Goal: Task Accomplishment & Management: Manage account settings

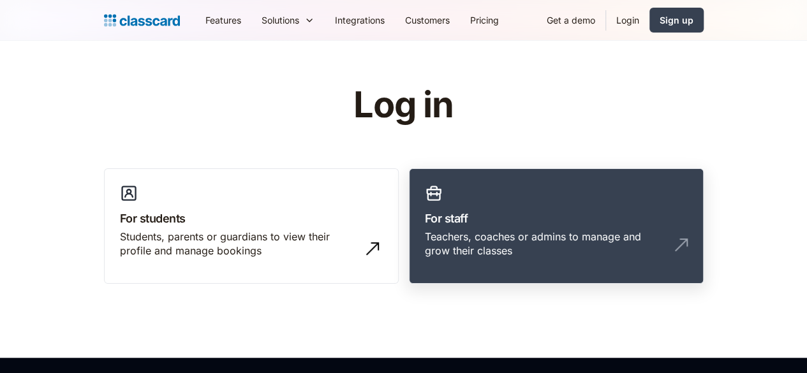
click at [547, 239] on div "Teachers, coaches or admins to manage and grow their classes" at bounding box center [543, 244] width 237 height 29
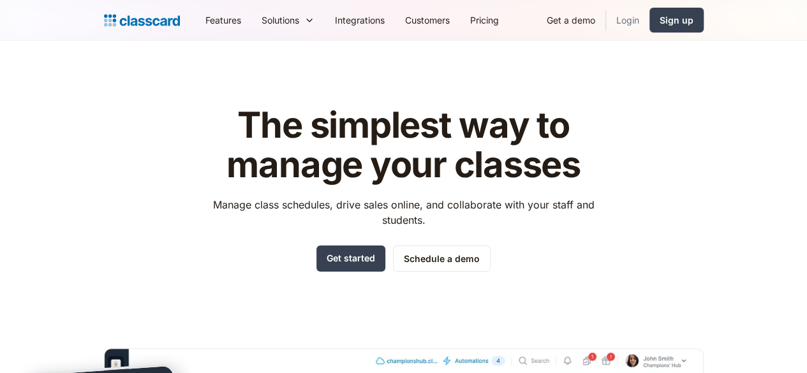
click at [649, 19] on link "Login" at bounding box center [627, 20] width 43 height 29
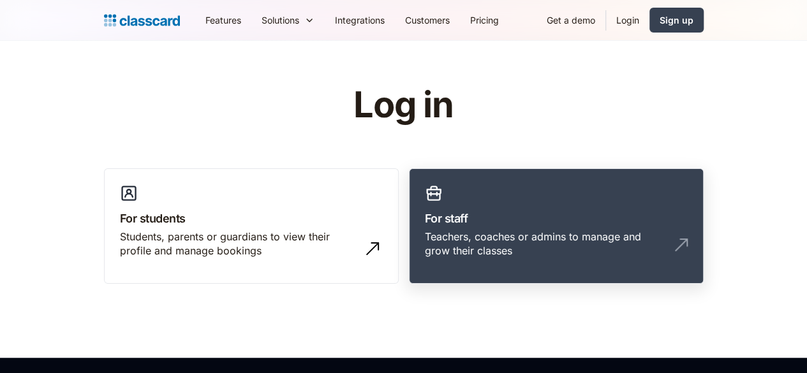
click at [506, 217] on h3 "For staff" at bounding box center [556, 218] width 263 height 17
